Goal: Information Seeking & Learning: Learn about a topic

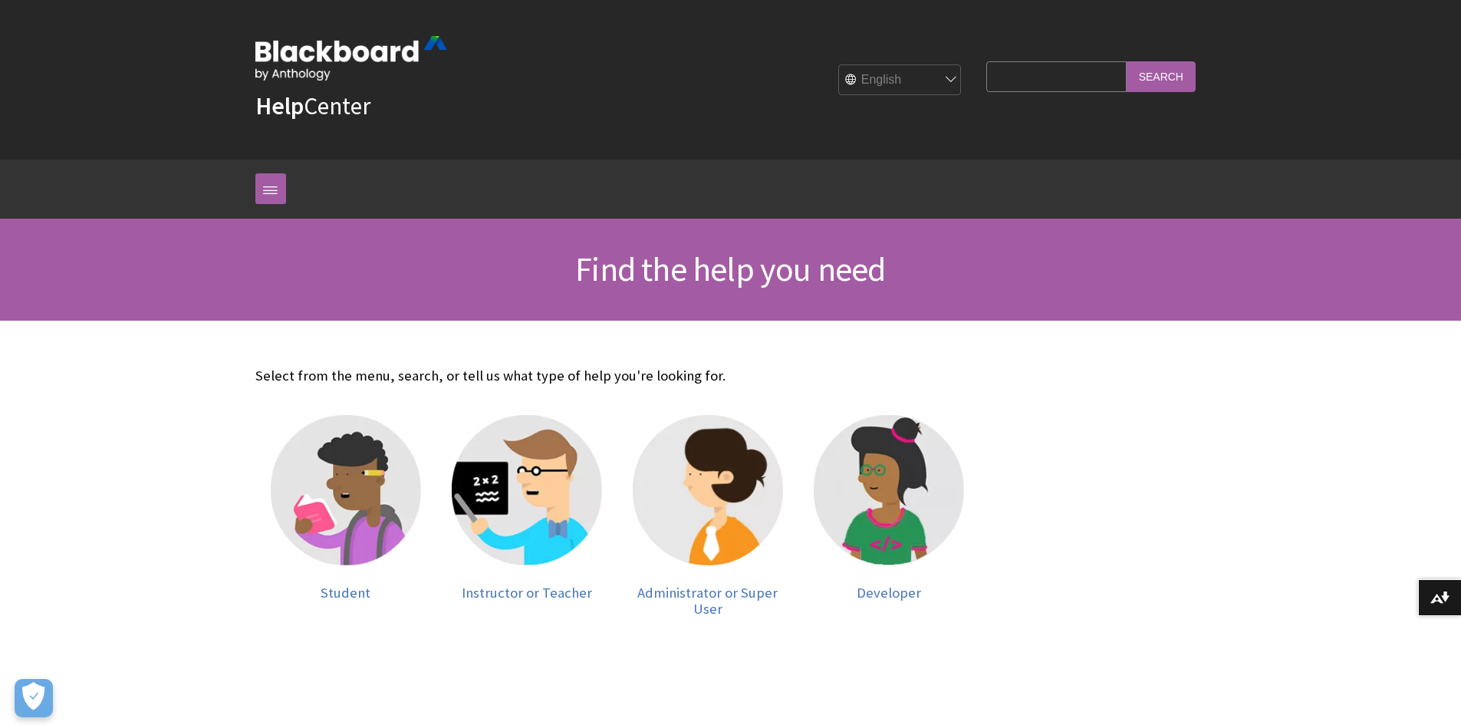
click at [1028, 65] on input "Search Query" at bounding box center [1056, 76] width 140 height 30
type input "course feed file"
click at [1127, 61] on input "Search" at bounding box center [1161, 76] width 69 height 30
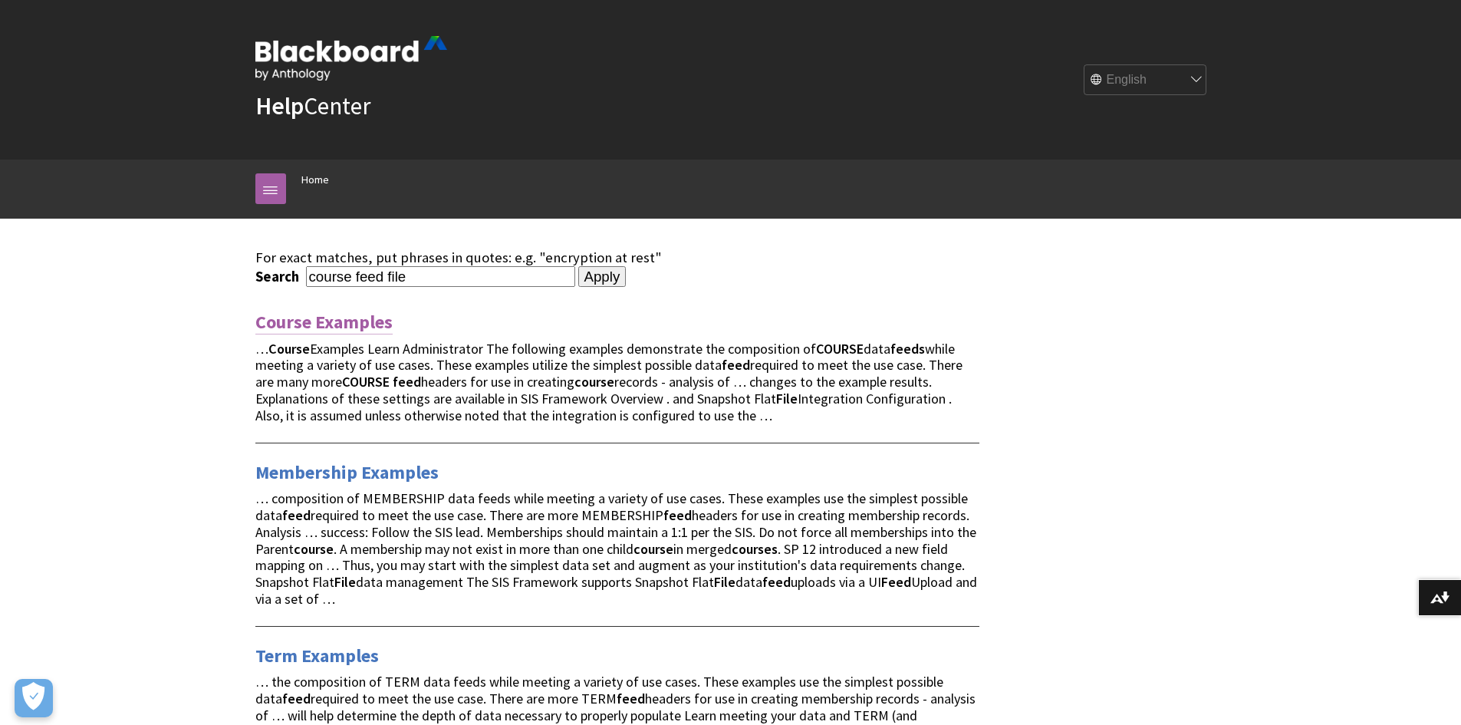
click at [378, 315] on link "Course Examples" at bounding box center [323, 322] width 137 height 25
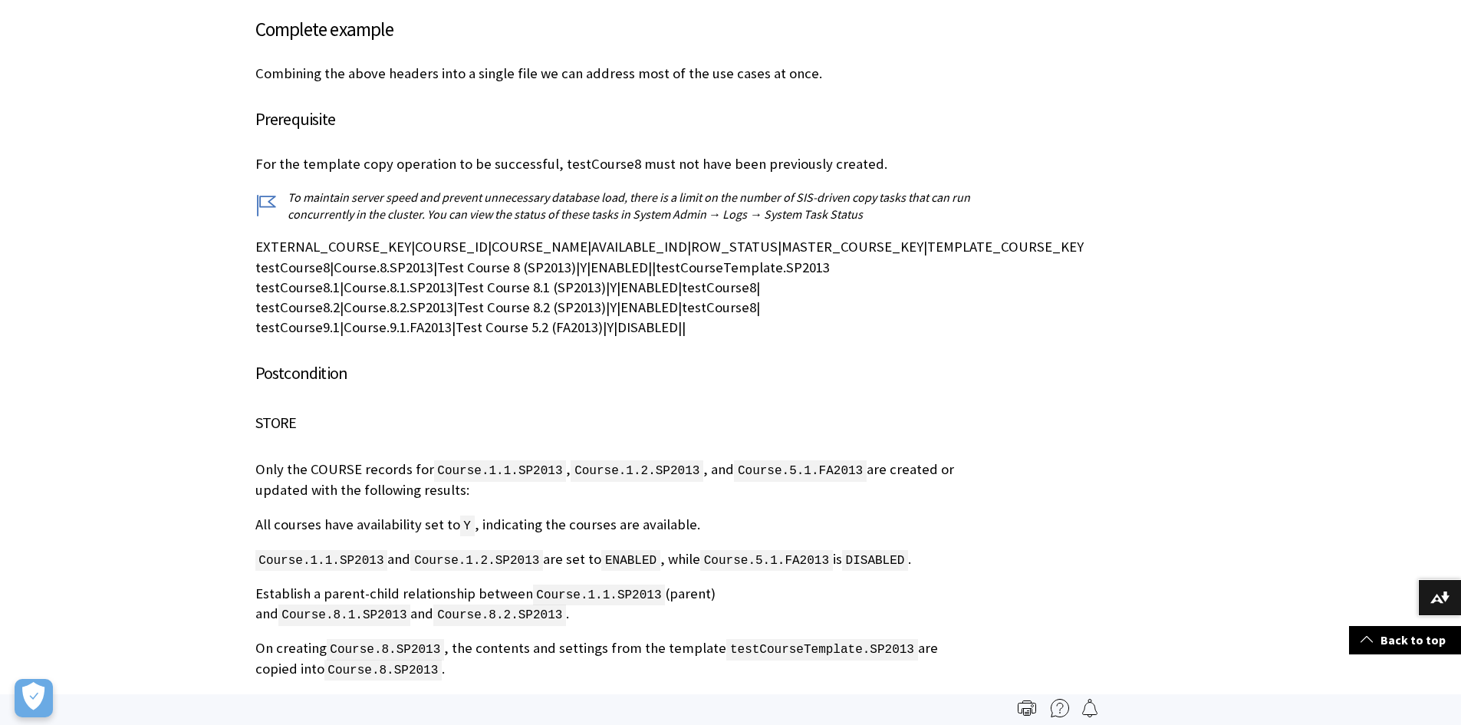
scroll to position [236, 0]
